Goal: Entertainment & Leisure: Consume media (video, audio)

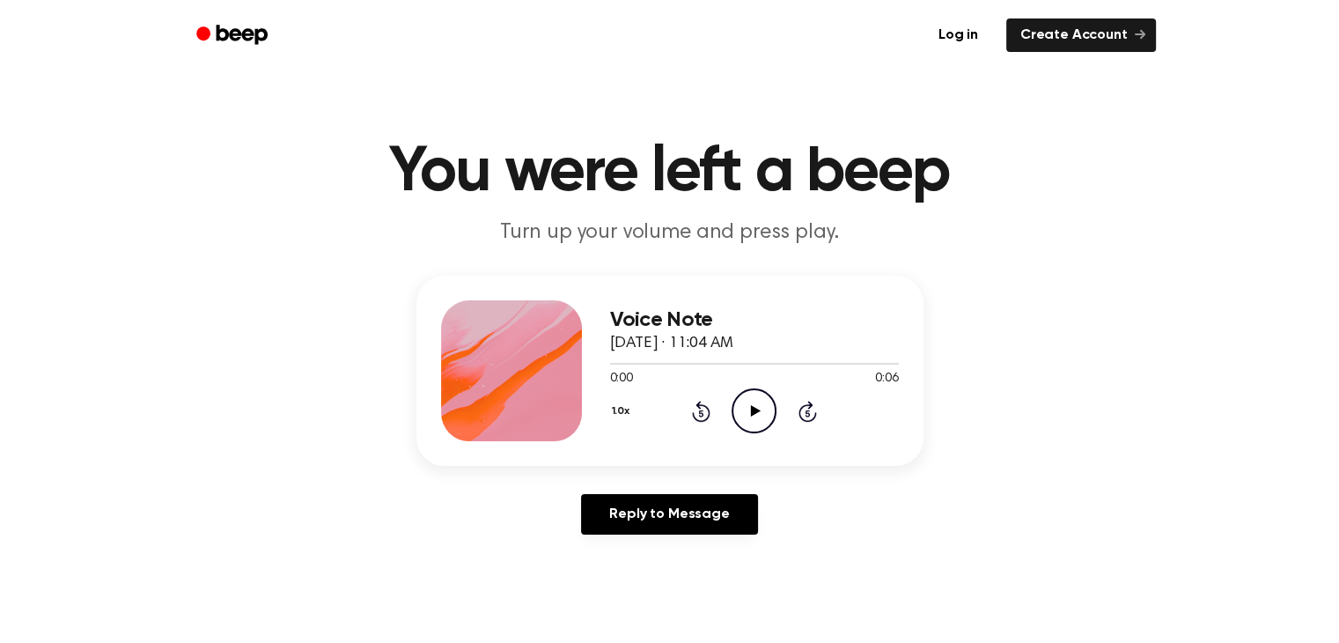
click at [759, 420] on icon "Play Audio" at bounding box center [753, 410] width 45 height 45
click at [760, 420] on icon "Play Audio" at bounding box center [753, 410] width 45 height 45
click at [757, 405] on icon "Play Audio" at bounding box center [753, 410] width 45 height 45
click at [742, 410] on icon "Play Audio" at bounding box center [753, 410] width 45 height 45
click at [743, 410] on icon "Play Audio" at bounding box center [753, 410] width 45 height 45
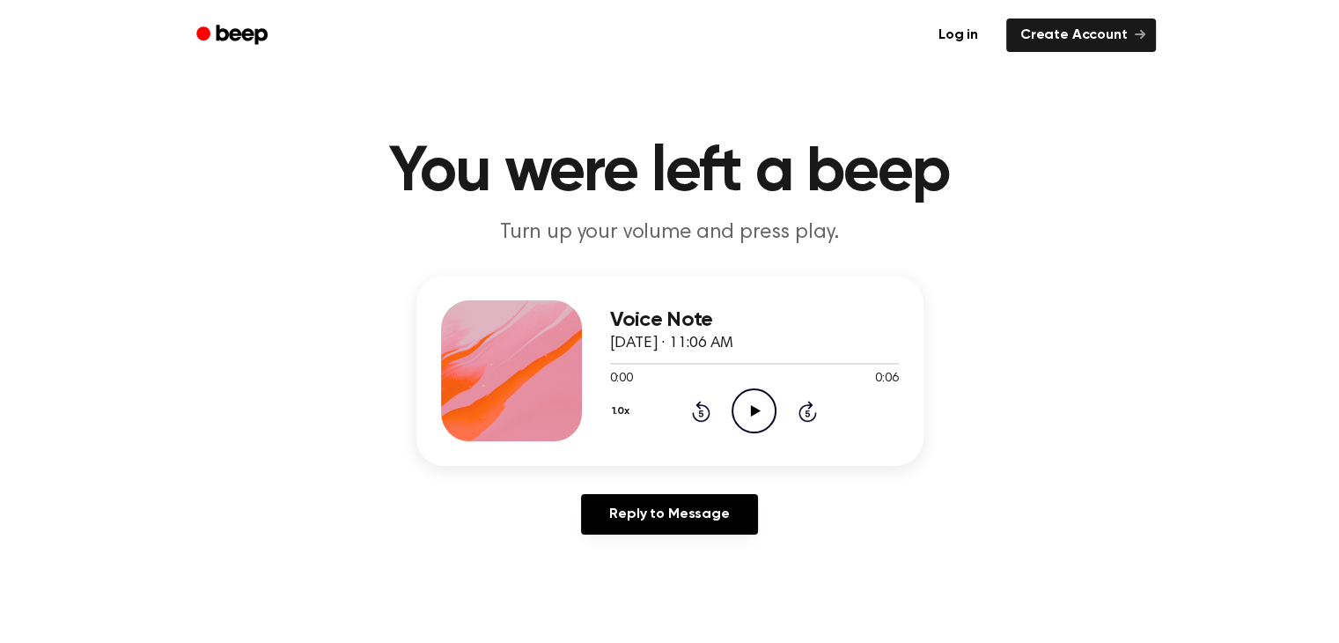
click at [761, 406] on icon "Play Audio" at bounding box center [753, 410] width 45 height 45
click at [755, 412] on icon at bounding box center [756, 410] width 10 height 11
